Goal: Information Seeking & Learning: Check status

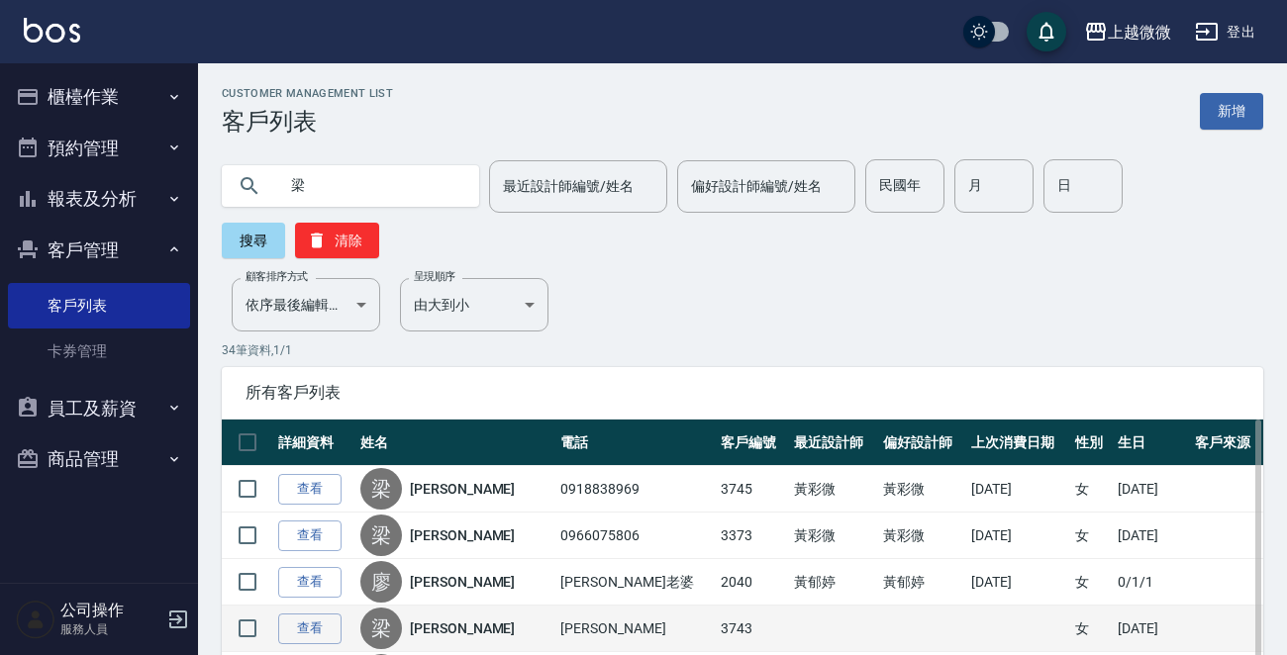
scroll to position [297, 0]
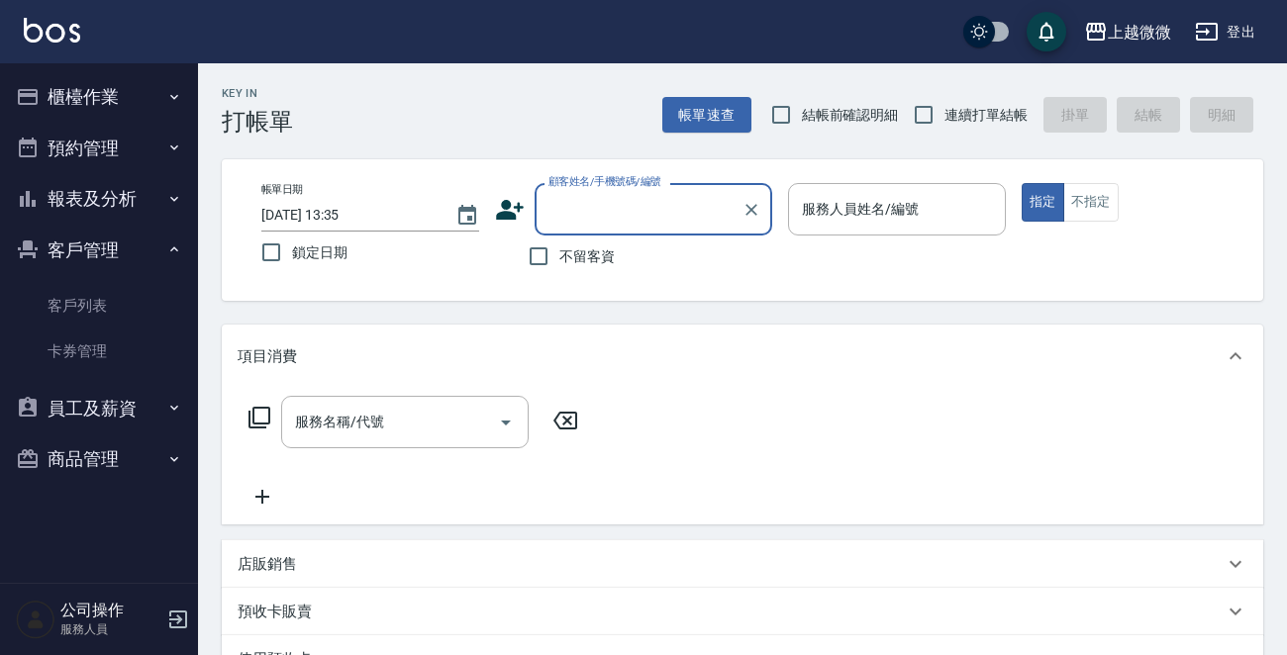
click at [401, 208] on input "[DATE] 13:35" at bounding box center [348, 215] width 174 height 33
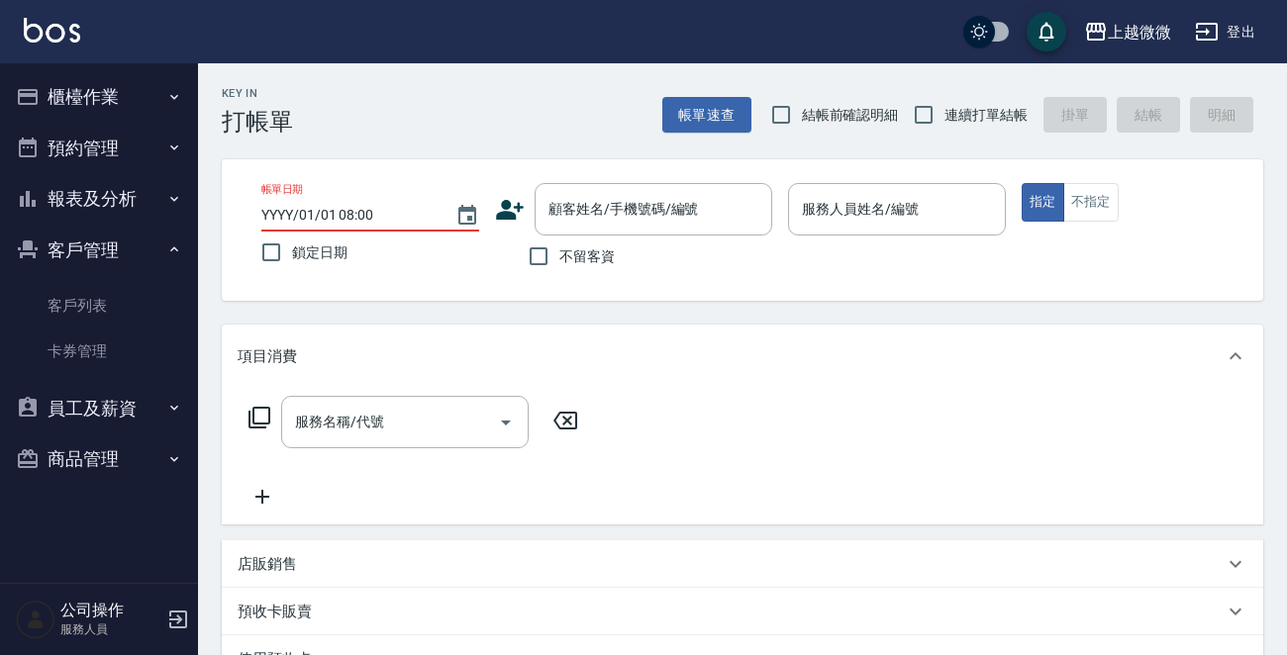
click at [387, 213] on input "YYYY/01/01 08:00" at bounding box center [348, 215] width 174 height 33
type input "YYYY/01/01 08:00"
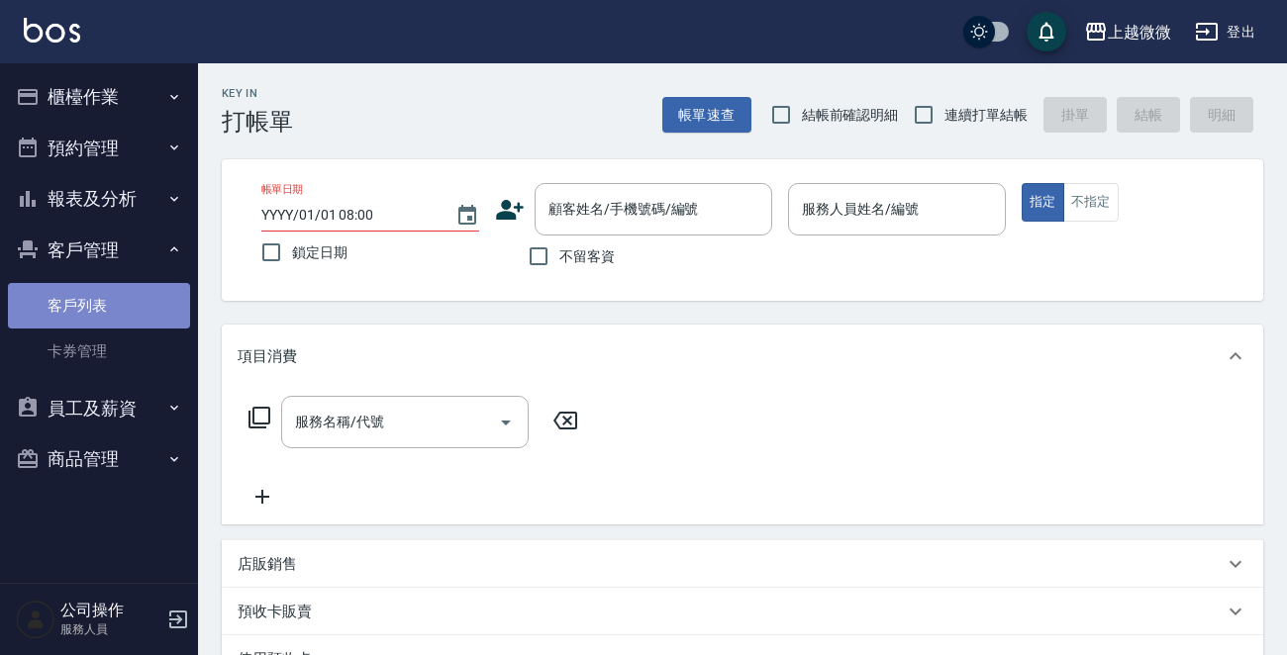
click at [138, 305] on link "客戶列表" at bounding box center [99, 306] width 182 height 46
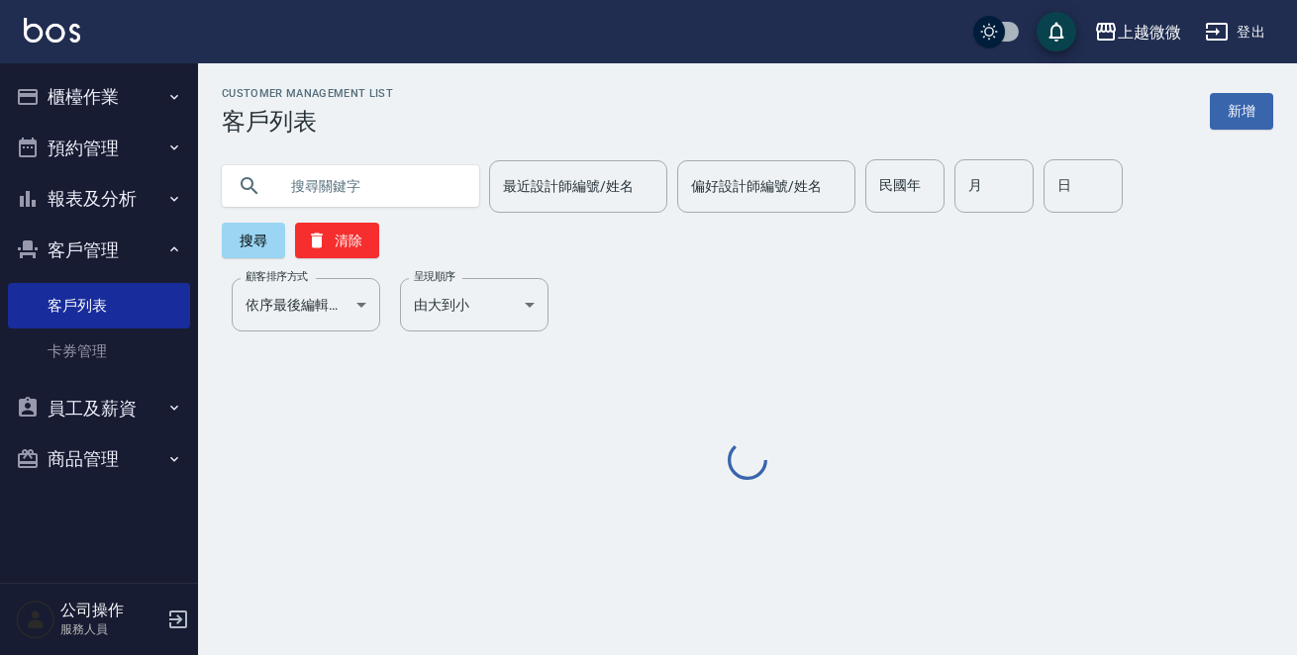
click at [332, 181] on input "text" at bounding box center [370, 185] width 186 height 53
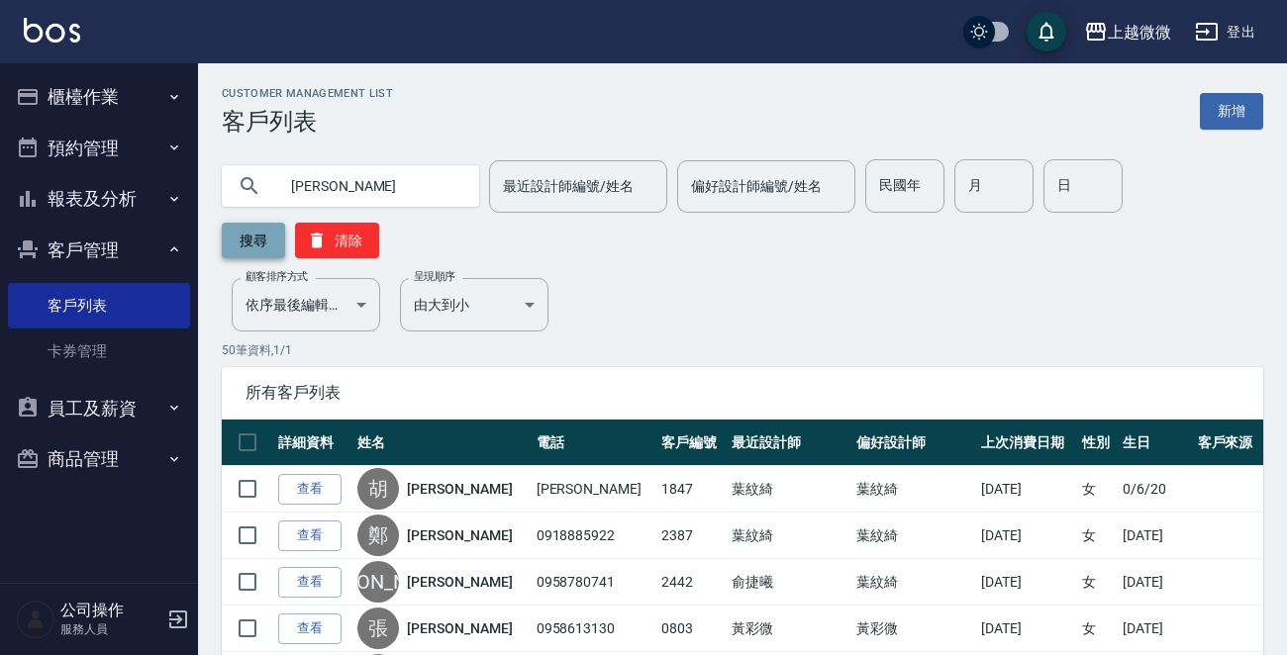
type input "[PERSON_NAME]"
click at [261, 248] on button "搜尋" at bounding box center [253, 241] width 63 height 36
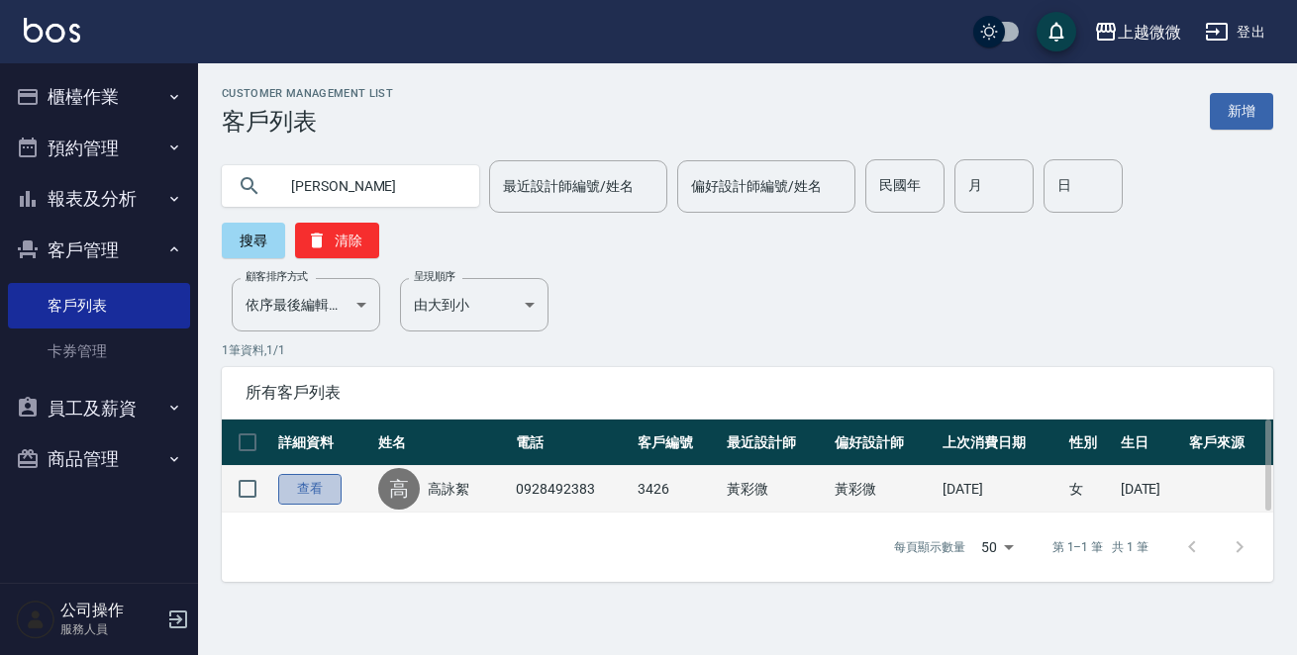
click at [311, 474] on link "查看" at bounding box center [309, 489] width 63 height 31
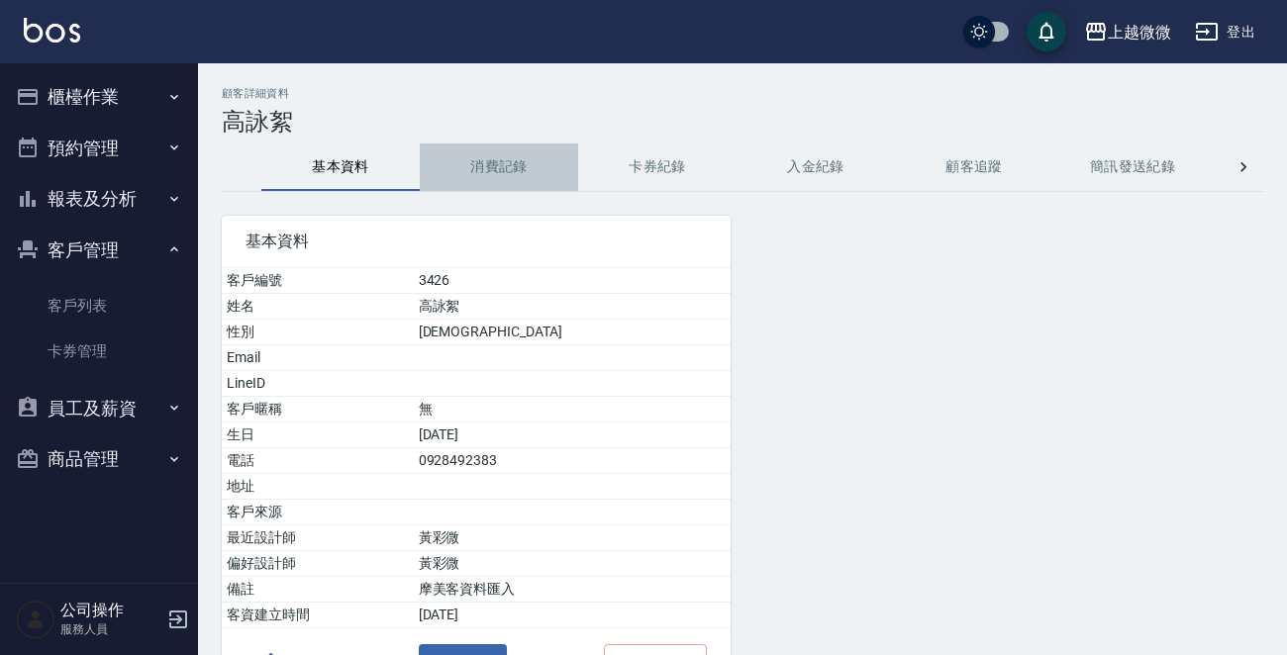
click at [513, 163] on button "消費記錄" at bounding box center [499, 168] width 158 height 48
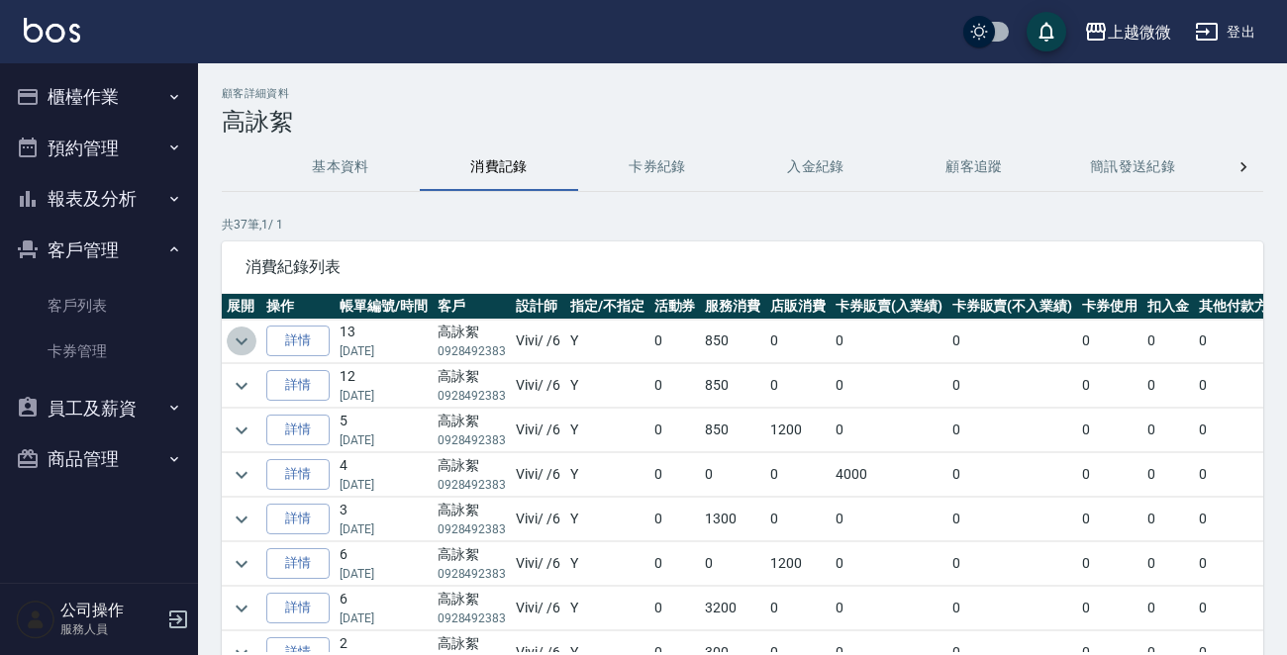
click at [248, 341] on icon "expand row" at bounding box center [242, 342] width 24 height 24
